Goal: Communication & Community: Share content

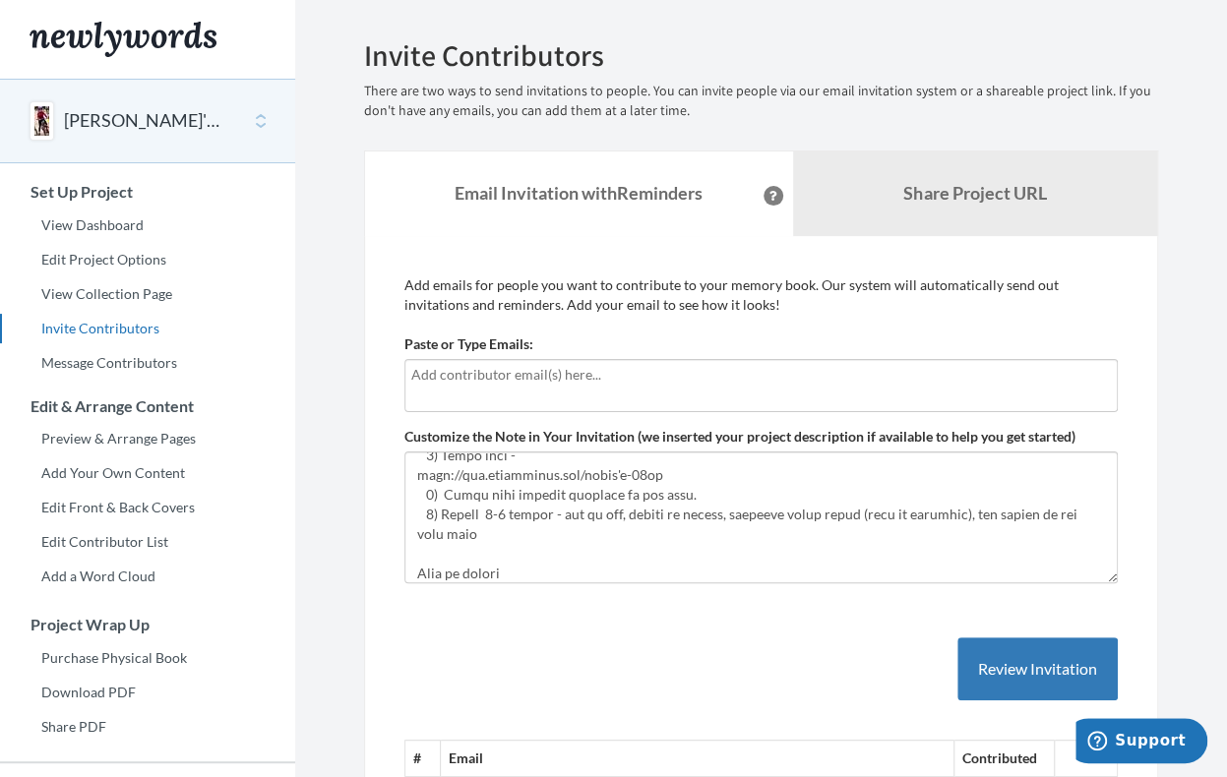
scroll to position [208, 0]
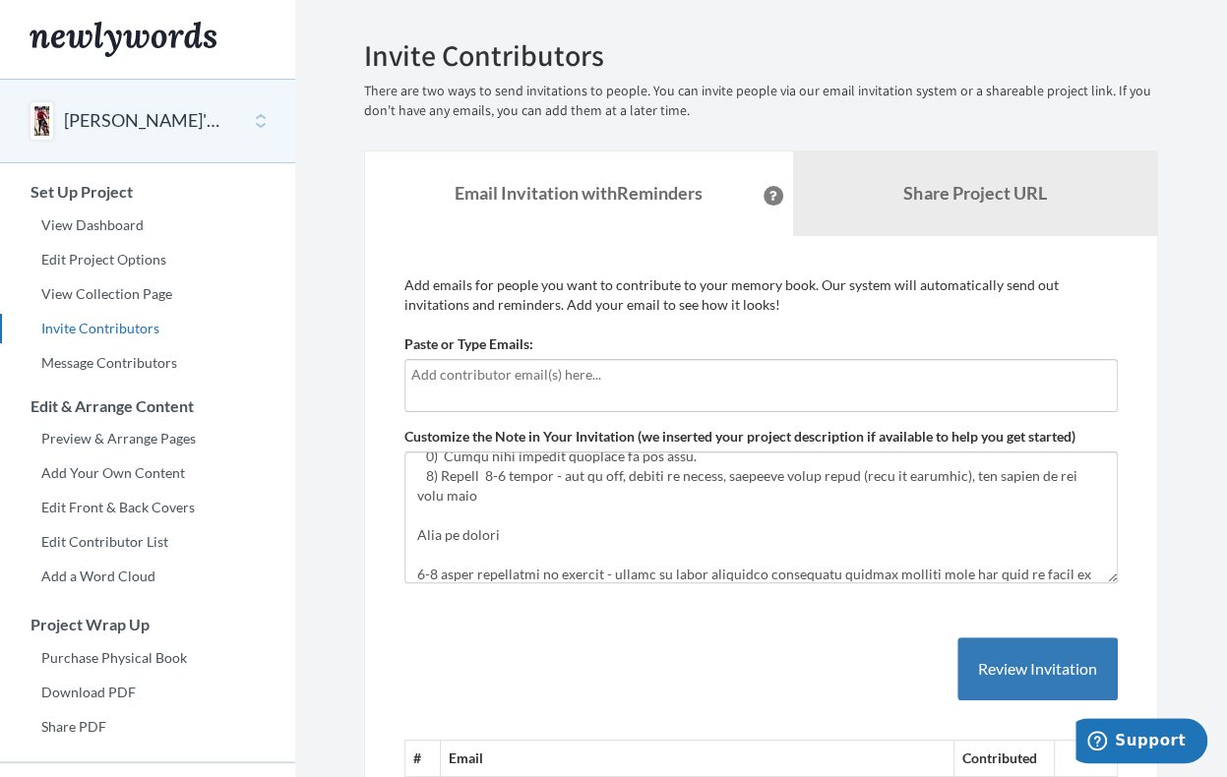
click at [606, 382] on input "text" at bounding box center [761, 375] width 700 height 22
type input "a"
type input "[EMAIL_ADDRESS][DOMAIN_NAME]"
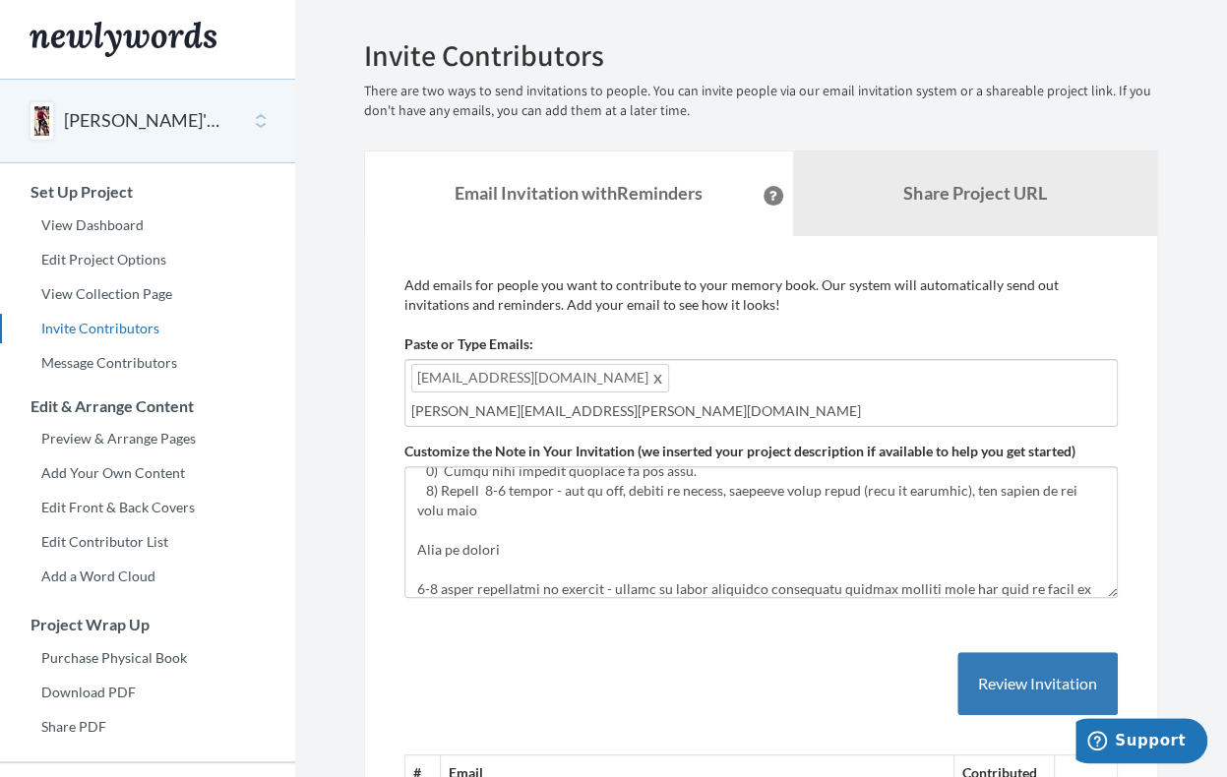
type input "[PERSON_NAME][EMAIL_ADDRESS][PERSON_NAME][DOMAIN_NAME]"
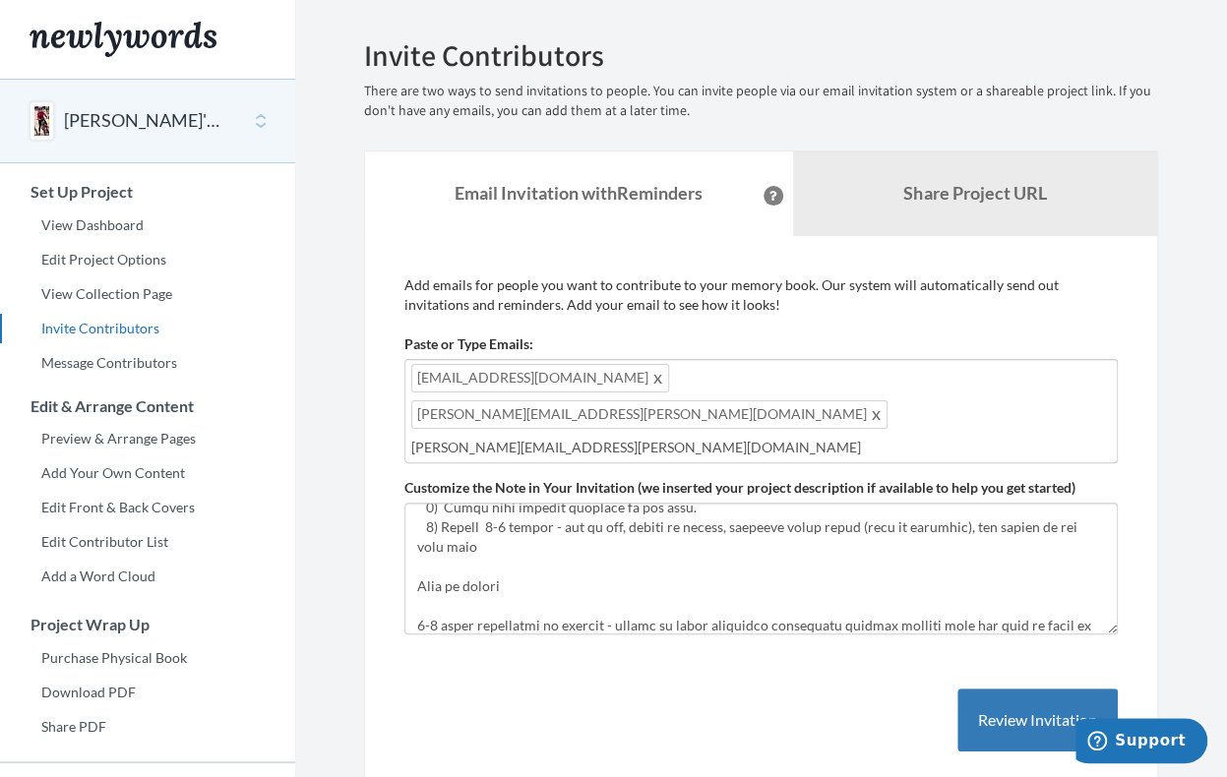
type input "[PERSON_NAME][EMAIL_ADDRESS][PERSON_NAME][DOMAIN_NAME]"
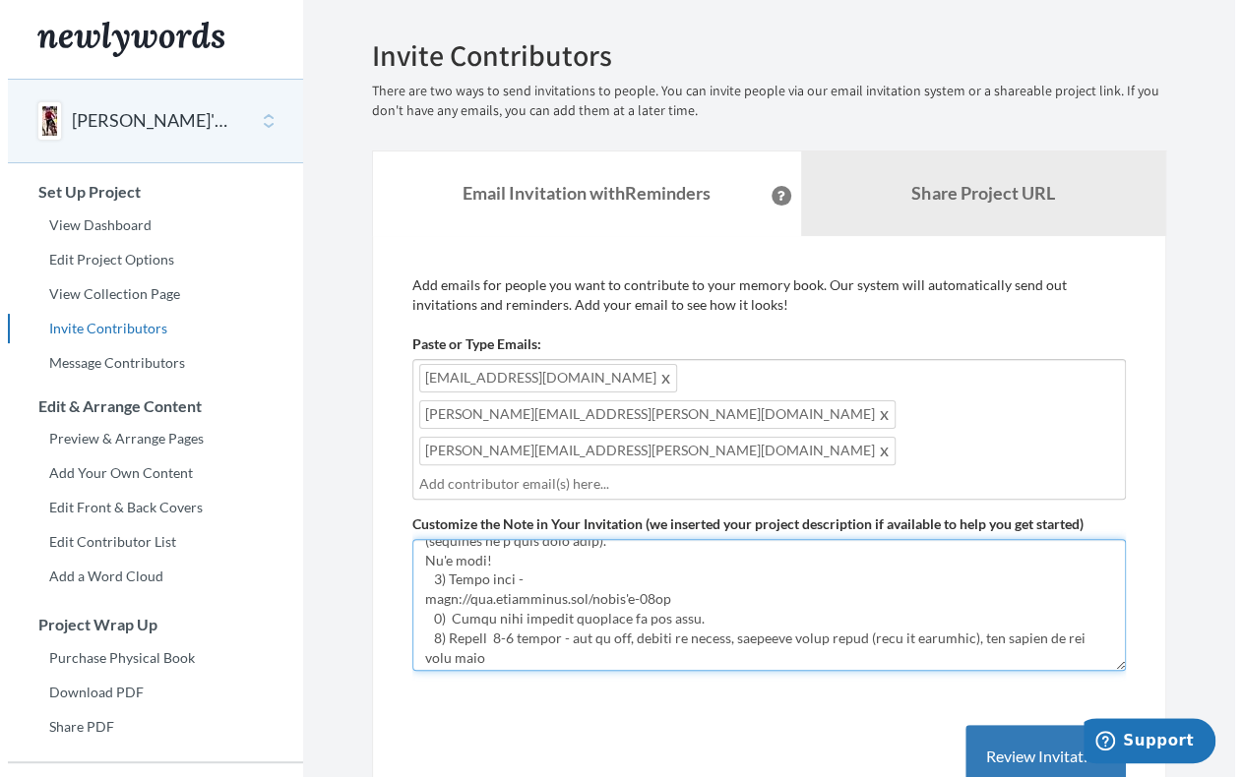
scroll to position [0, 0]
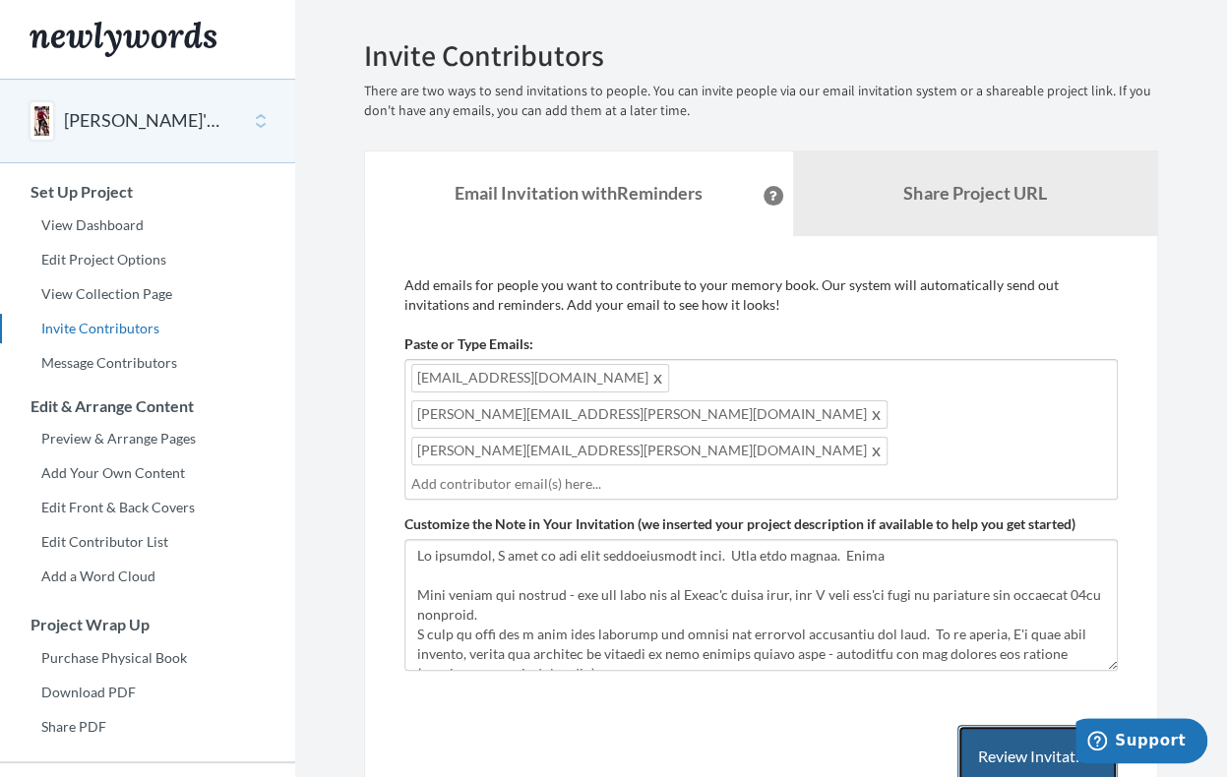
click at [1058, 725] on button "Review Invitation" at bounding box center [1038, 757] width 160 height 64
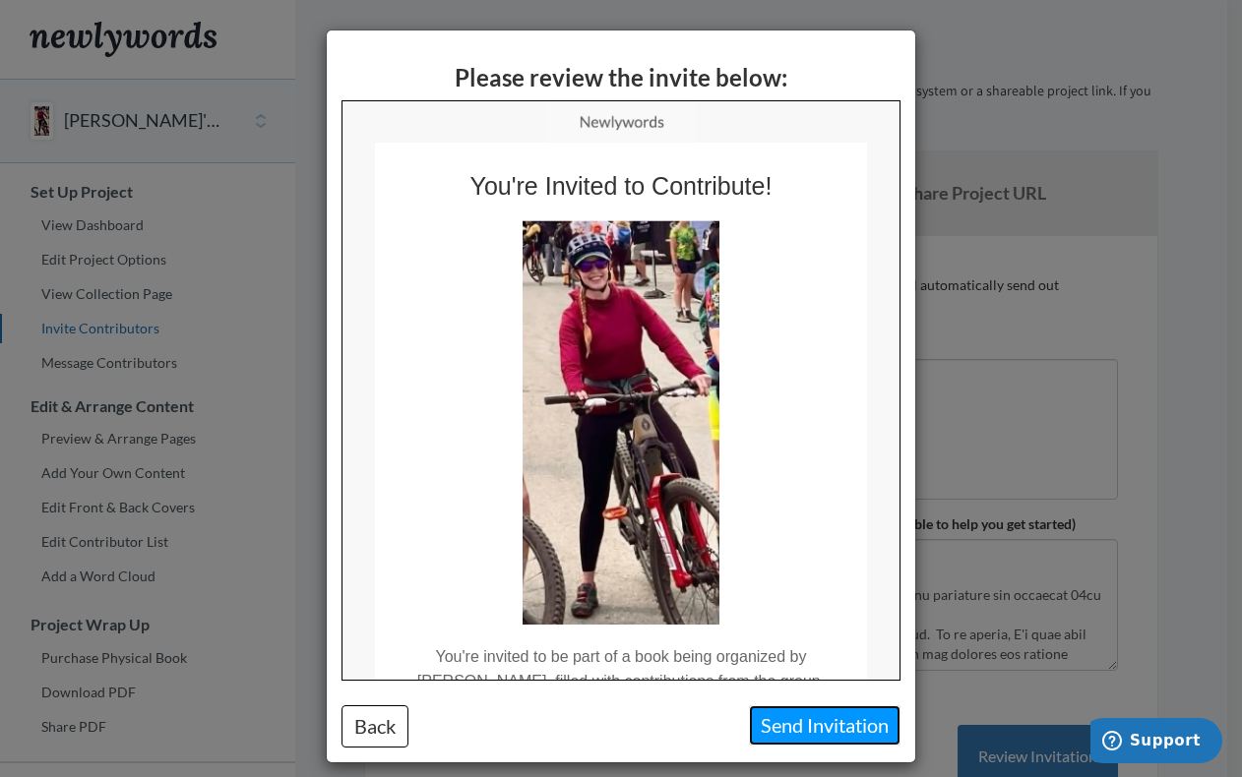
click at [797, 725] on button "Send Invitation" at bounding box center [825, 726] width 152 height 40
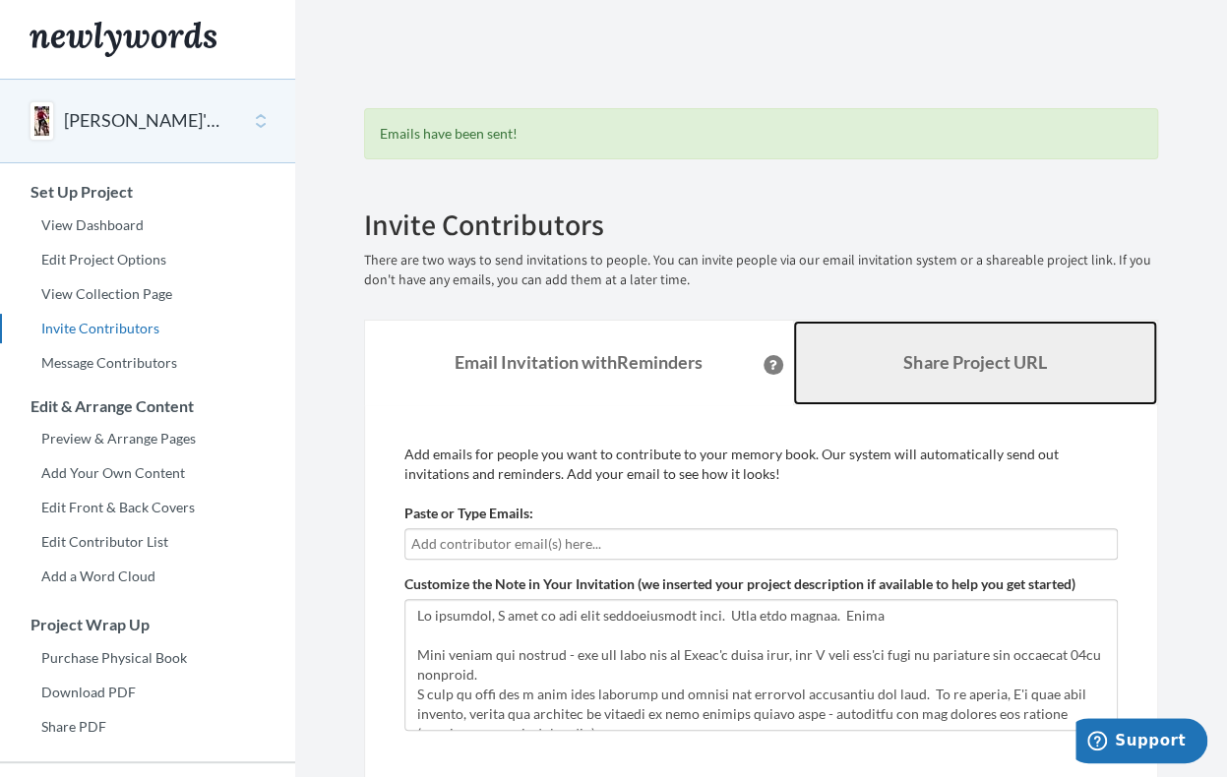
click at [909, 361] on b "Share Project URL" at bounding box center [974, 362] width 143 height 22
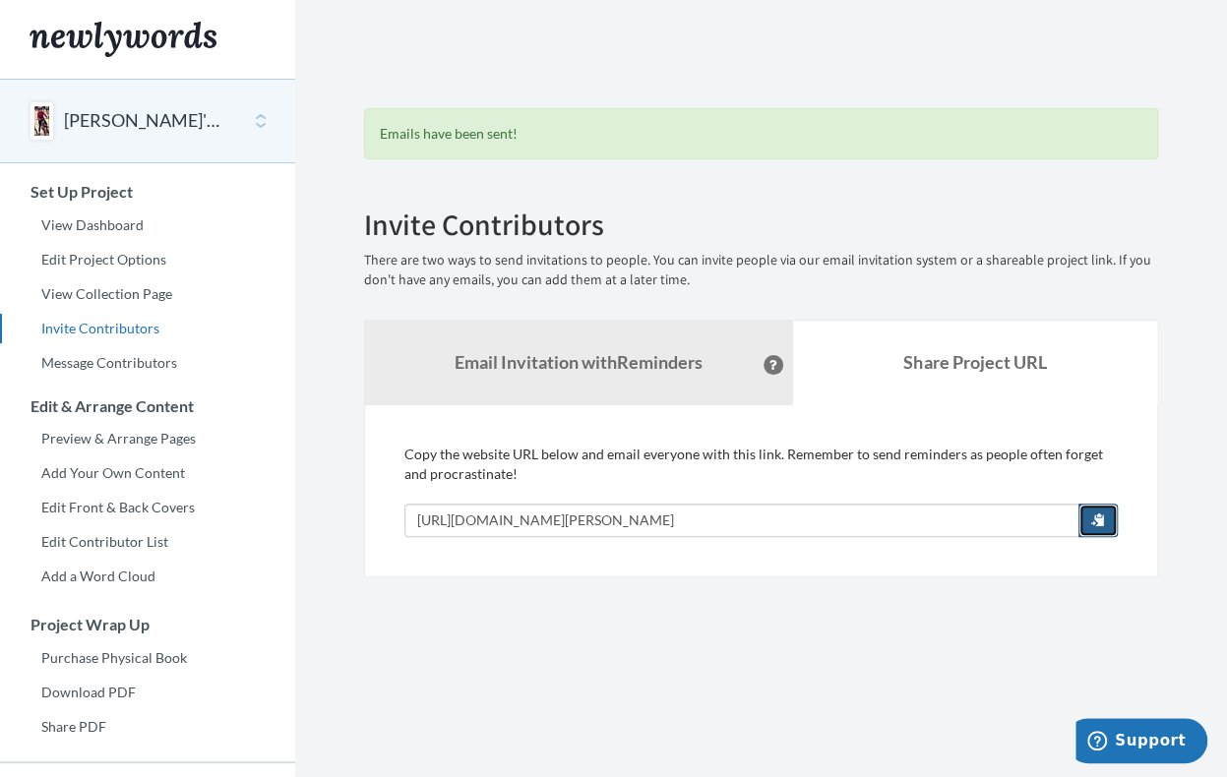
click at [1103, 517] on span "button" at bounding box center [1098, 520] width 14 height 14
